Goal: Task Accomplishment & Management: Use online tool/utility

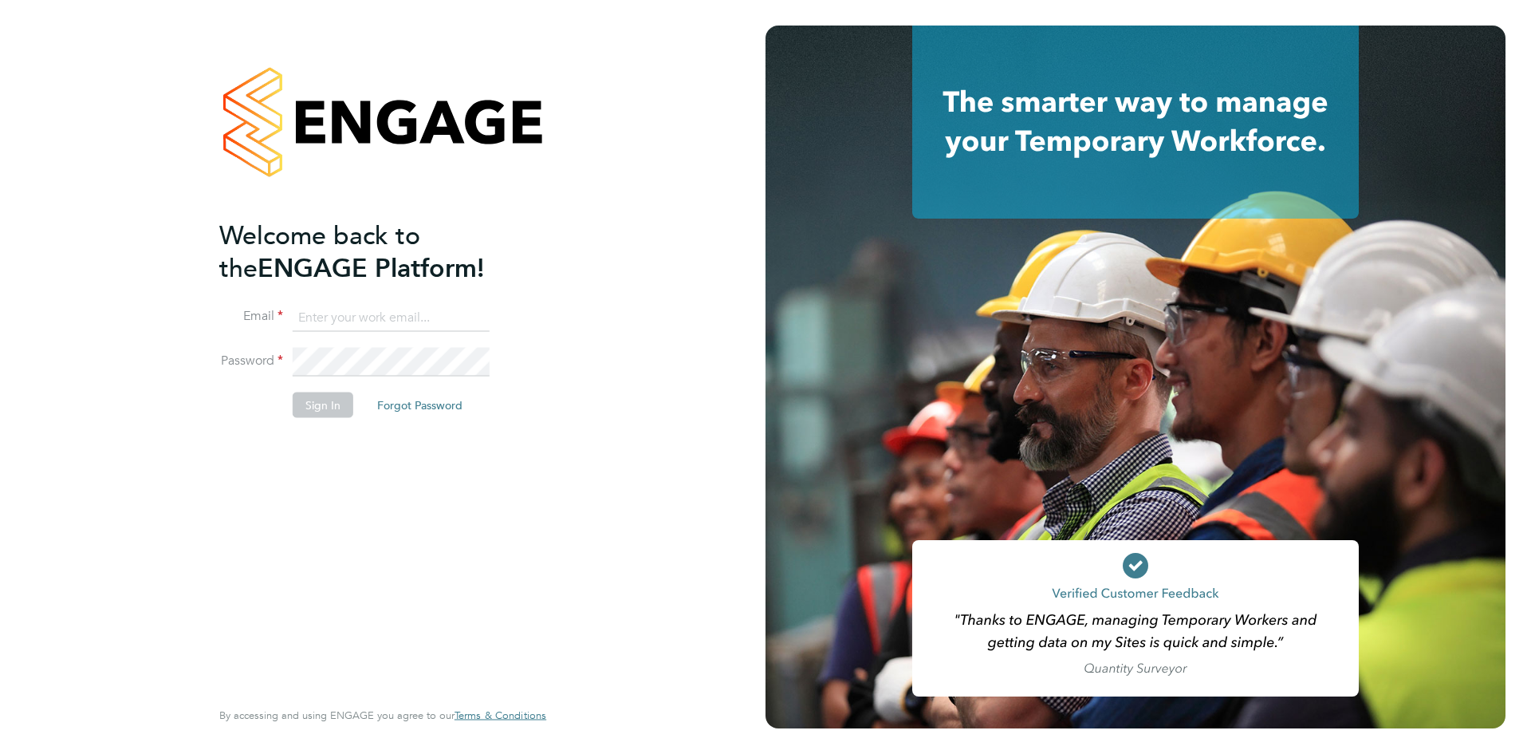
type input "[PERSON_NAME][EMAIL_ADDRESS][PERSON_NAME][DOMAIN_NAME]"
click at [326, 405] on button "Sign In" at bounding box center [323, 405] width 61 height 26
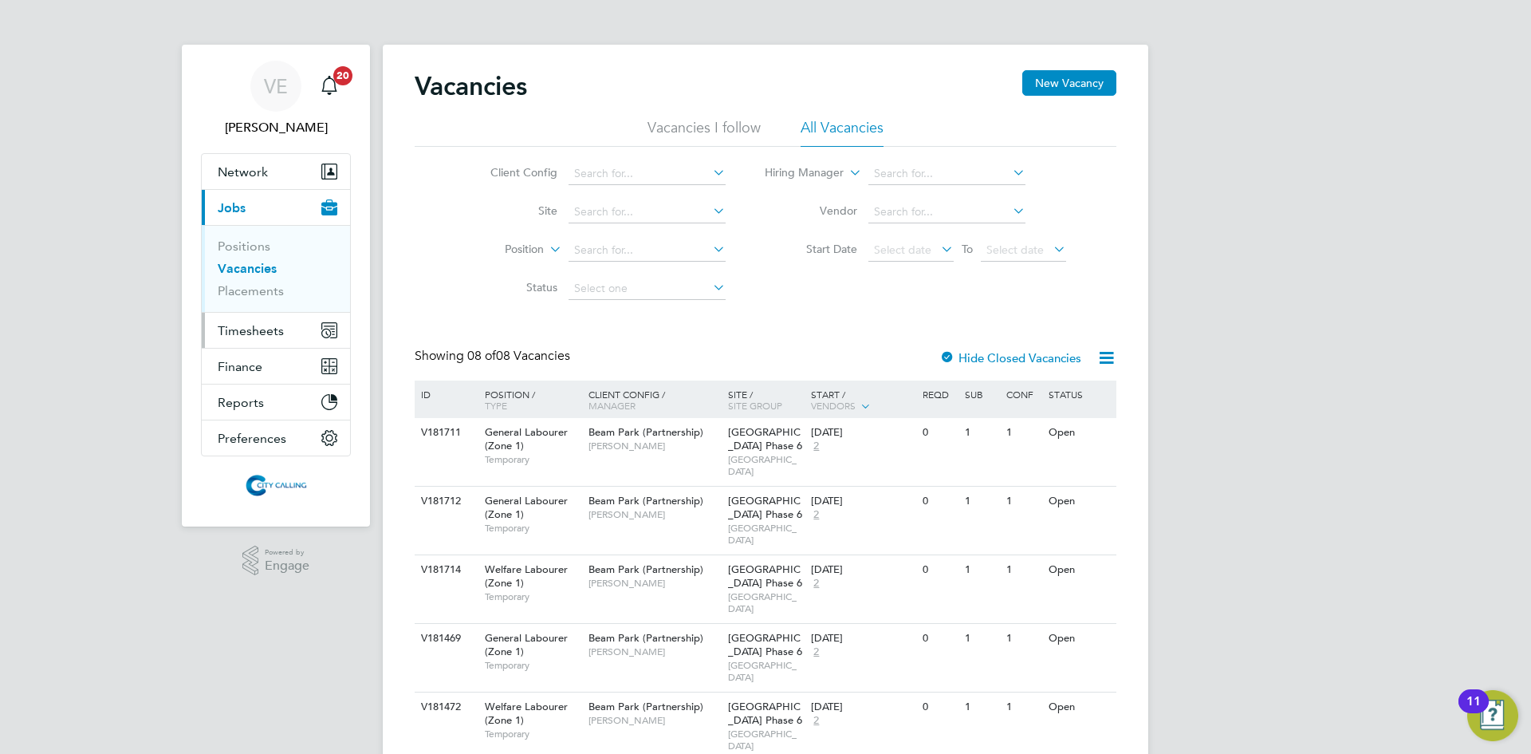
click at [263, 332] on span "Timesheets" at bounding box center [251, 330] width 66 height 15
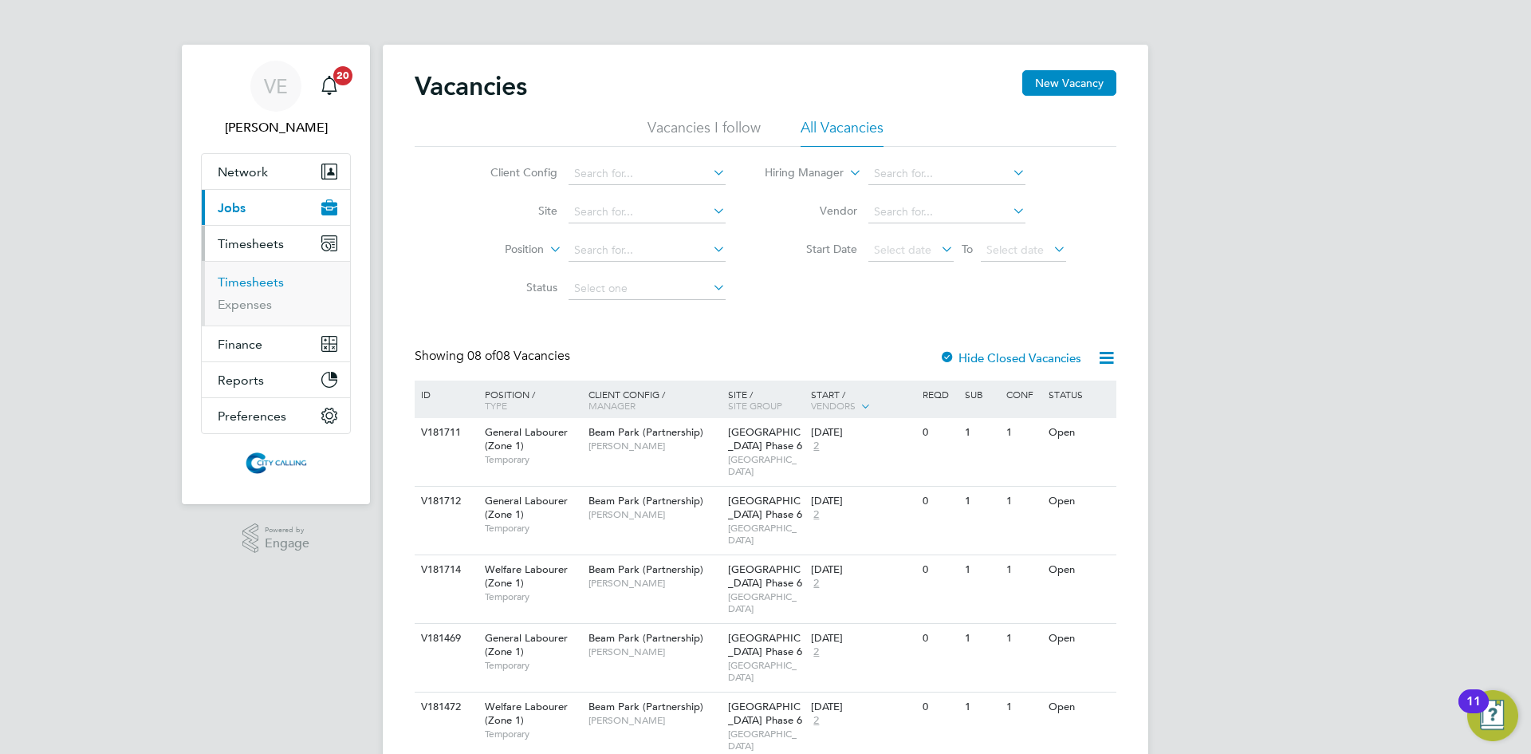
click at [254, 284] on link "Timesheets" at bounding box center [251, 281] width 66 height 15
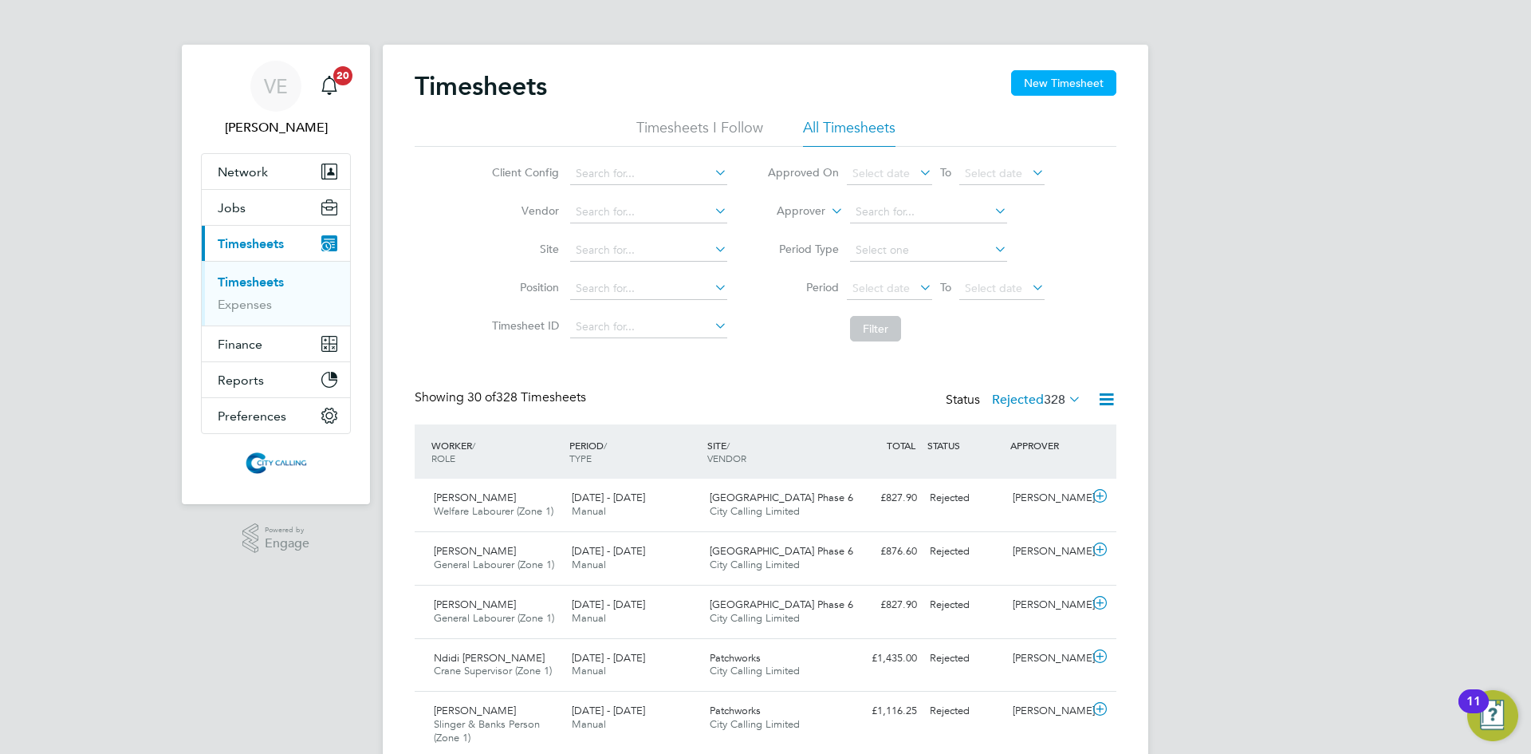
click at [1047, 80] on button "New Timesheet" at bounding box center [1063, 83] width 105 height 26
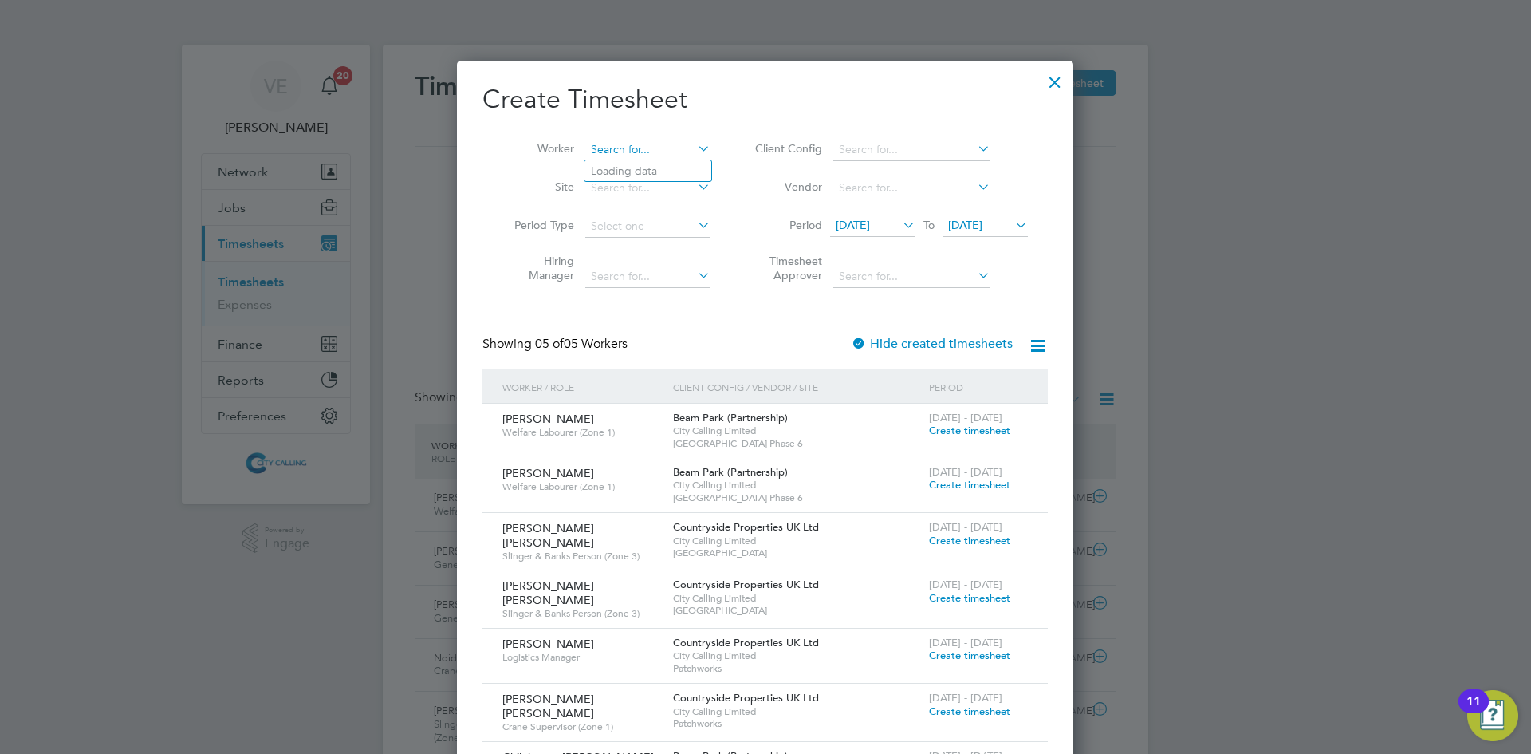
click at [653, 147] on input at bounding box center [647, 150] width 125 height 22
type input "kei"
